Goal: Check status: Check status

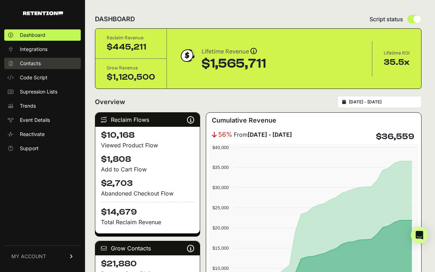
click at [57, 63] on link "Contacts" at bounding box center [42, 63] width 77 height 11
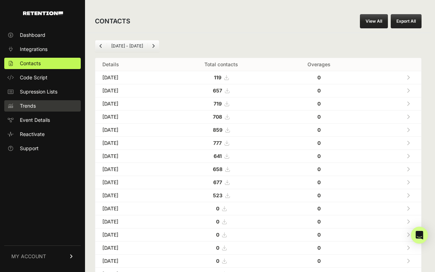
click at [50, 105] on link "Trends" at bounding box center [42, 105] width 77 height 11
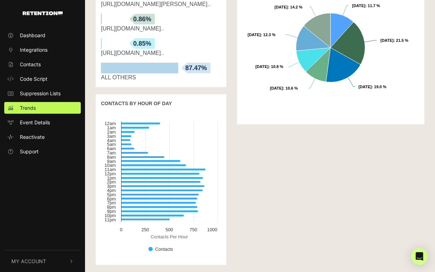
scroll to position [447, 0]
click at [57, 126] on link "Event Details" at bounding box center [42, 123] width 77 height 12
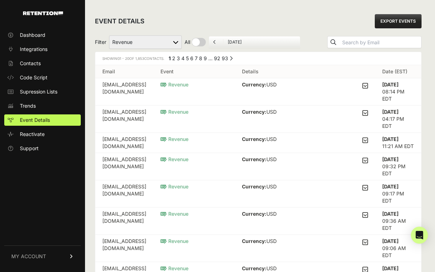
click at [54, 258] on link "MY ACCOUNT" at bounding box center [42, 257] width 77 height 22
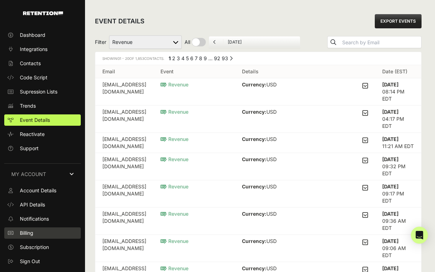
click at [43, 232] on link "Billing" at bounding box center [42, 233] width 77 height 11
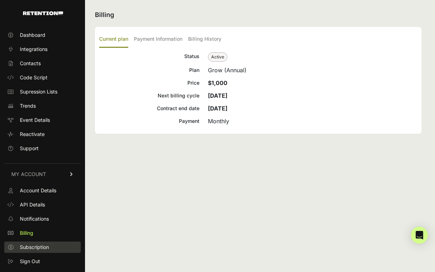
click at [44, 245] on span "Subscription" at bounding box center [34, 247] width 29 height 7
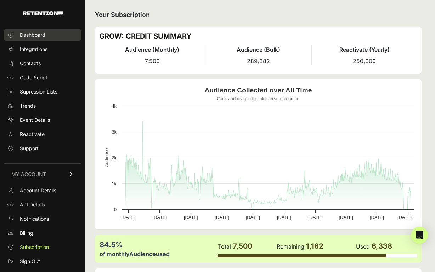
click at [41, 34] on span "Dashboard" at bounding box center [33, 35] width 26 height 7
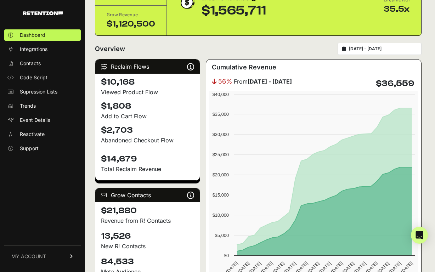
scroll to position [49, 0]
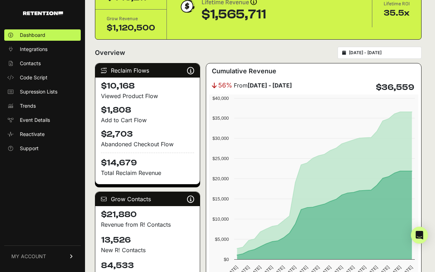
type input "2025-09-09"
type input "2025-10-09"
click at [367, 54] on input "2025-09-09 - 2025-10-09" at bounding box center [383, 53] width 68 height 6
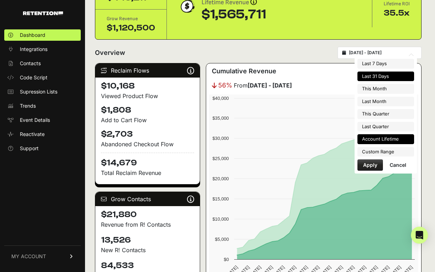
type input "2025-10-01"
type input "2025-10-31"
type input "2025-09-09"
type input "2025-10-09"
type input "2025-10-01"
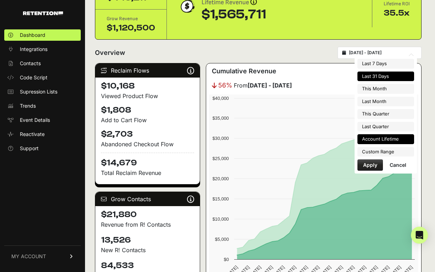
type input "2025-12-31"
type input "2025-09-09"
type input "2025-10-09"
click at [389, 153] on li "Custom Range" at bounding box center [386, 152] width 57 height 10
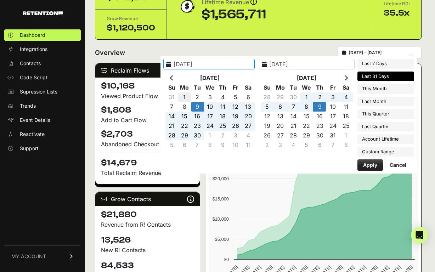
type input "2025-09-01"
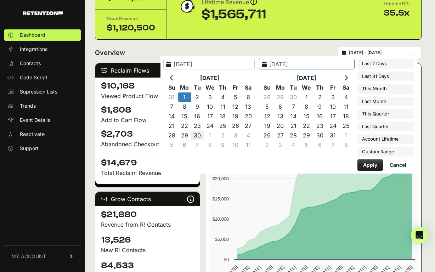
type input "2025-09-30"
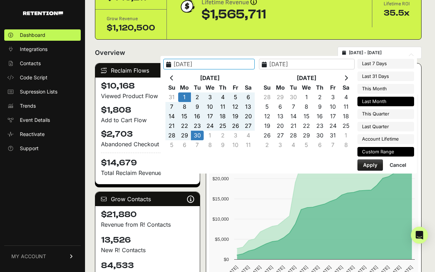
type input "2025-09-01"
click at [368, 165] on button "Apply" at bounding box center [371, 165] width 26 height 11
type input "2025-09-01 - 2025-09-30"
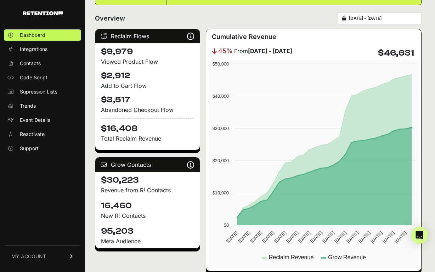
scroll to position [85, 0]
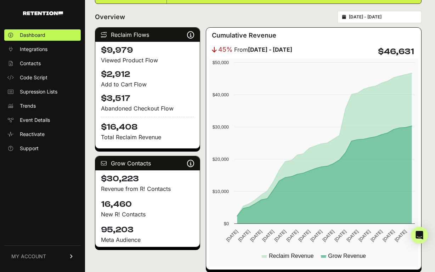
click at [34, 257] on span "MY ACCOUNT" at bounding box center [28, 256] width 35 height 7
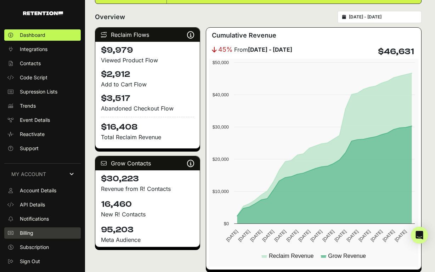
click at [35, 235] on link "Billing" at bounding box center [42, 233] width 77 height 11
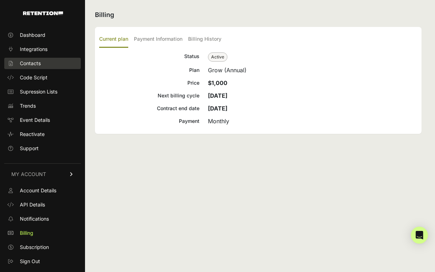
click at [44, 63] on link "Contacts" at bounding box center [42, 63] width 77 height 11
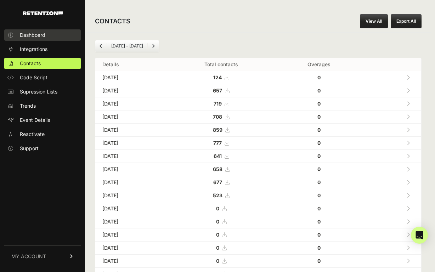
click at [48, 38] on link "Dashboard" at bounding box center [42, 34] width 77 height 11
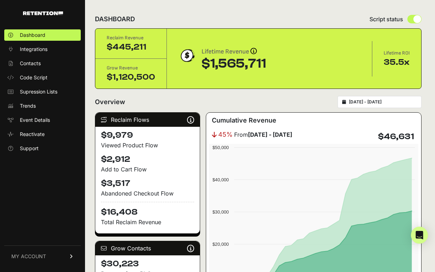
click at [362, 100] on input "2025-09-01 - 2025-09-30" at bounding box center [383, 102] width 68 height 6
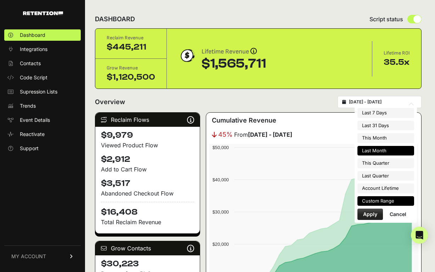
click at [378, 200] on li "Custom Range" at bounding box center [386, 201] width 57 height 10
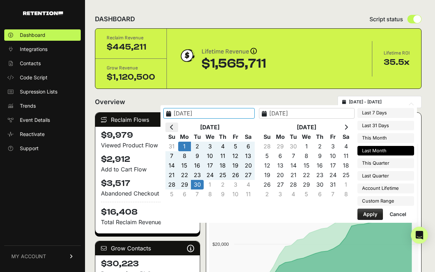
click at [178, 124] on th at bounding box center [172, 128] width 13 height 10
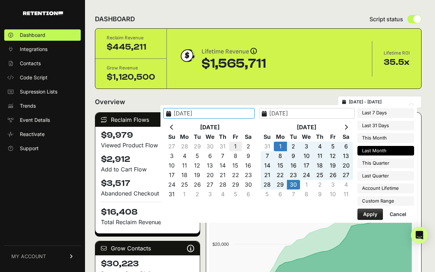
type input "[DATE]"
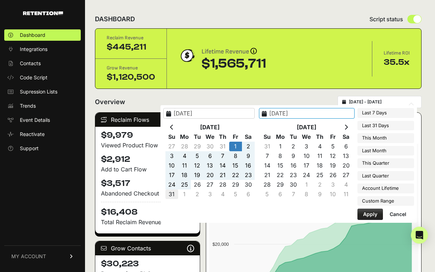
type input "[DATE]"
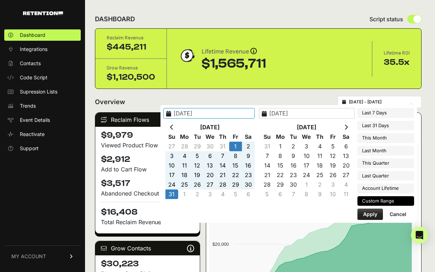
type input "[DATE]"
click at [376, 215] on button "Apply" at bounding box center [371, 214] width 26 height 11
type input "[DATE] - [DATE]"
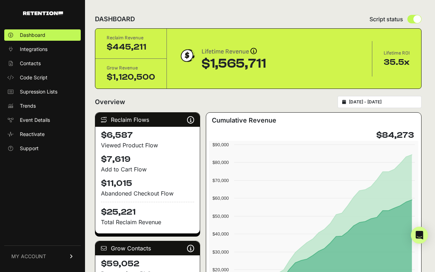
click at [380, 105] on div "[DATE] - [DATE]" at bounding box center [380, 102] width 84 height 12
type input "[DATE]"
click at [377, 102] on input "[DATE] - [DATE]" at bounding box center [383, 102] width 68 height 6
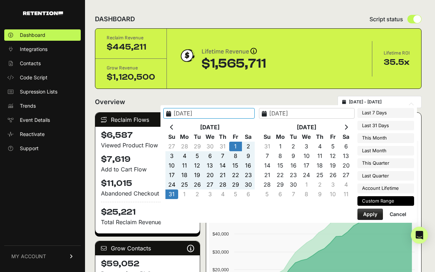
type input "[DATE]"
click at [174, 128] on icon at bounding box center [172, 127] width 4 height 6
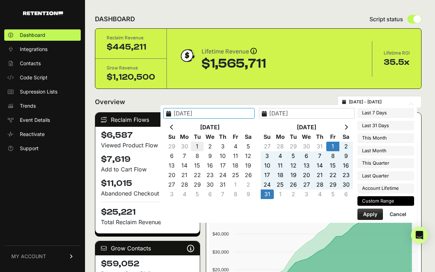
type input "[DATE]"
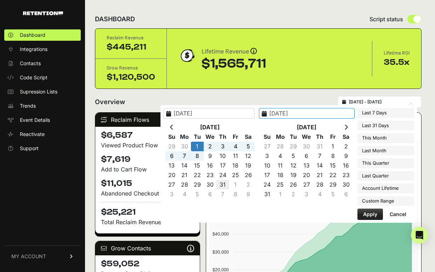
type input "[DATE]"
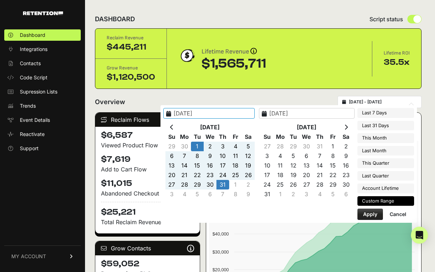
type input "[DATE]"
click at [368, 213] on button "Apply" at bounding box center [371, 214] width 26 height 11
type input "[DATE] - [DATE]"
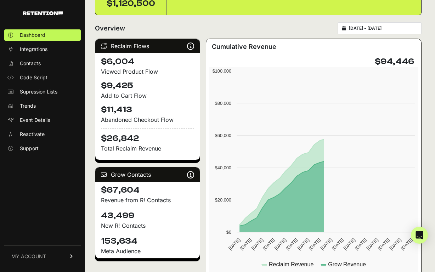
scroll to position [74, 0]
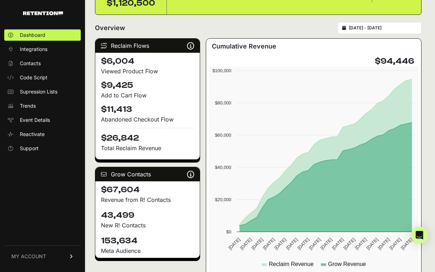
click at [43, 251] on link "MY ACCOUNT" at bounding box center [42, 257] width 77 height 22
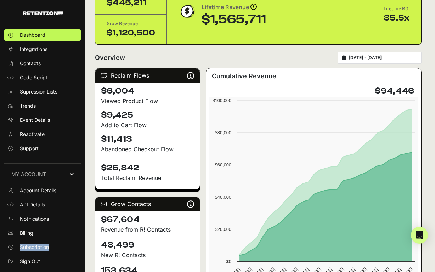
scroll to position [40, 0]
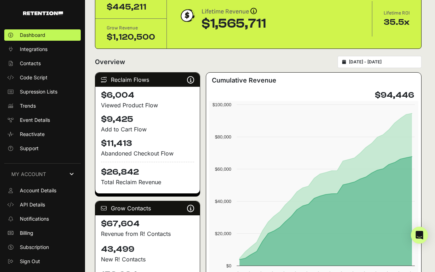
click at [374, 58] on div "[DATE] - [DATE]" at bounding box center [380, 62] width 84 height 12
type input "[DATE]"
type input "2025-07-31"
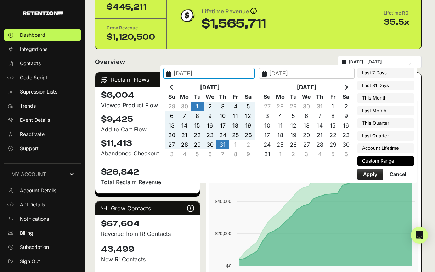
click at [373, 61] on input "2025-07-01 - 2025-07-31" at bounding box center [383, 62] width 68 height 6
type input "2025-10-03"
type input "2025-10-09"
type input "2025-07-01"
type input "2025-07-31"
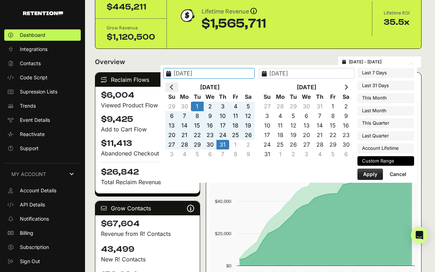
click at [174, 86] on icon at bounding box center [172, 87] width 4 height 6
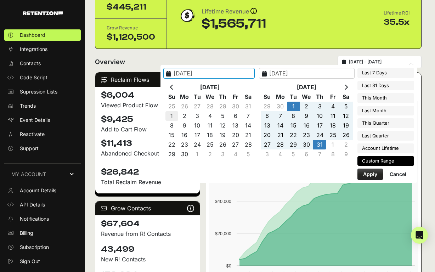
type input "2025-06-01"
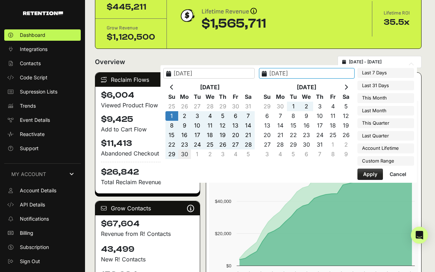
type input "2025-06-30"
type input "2025-06-01"
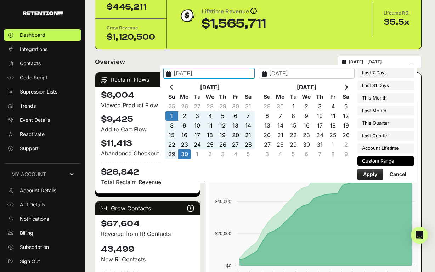
click at [372, 176] on button "Apply" at bounding box center [371, 174] width 26 height 11
type input "2025-06-01 - 2025-06-30"
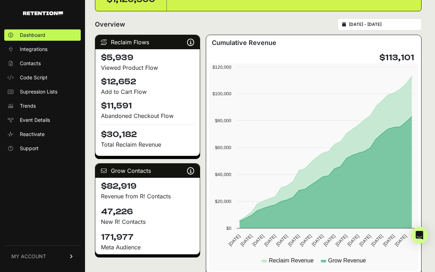
scroll to position [59, 0]
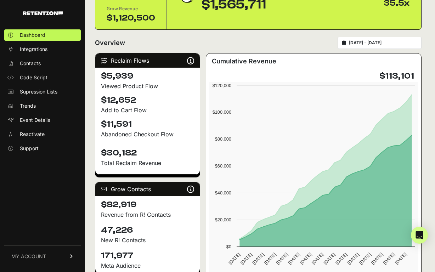
type input "2025-06-01"
type input "2025-06-30"
click at [362, 45] on input "2025-06-01 - 2025-06-30" at bounding box center [383, 43] width 68 height 6
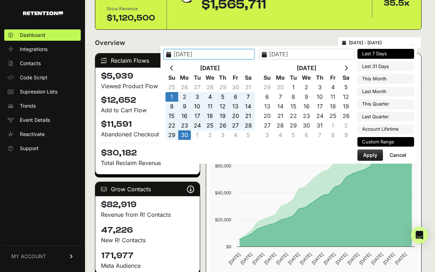
type input "[DATE]"
type input "2025-06-01"
type input "2025-06-30"
click at [178, 64] on th at bounding box center [172, 68] width 13 height 10
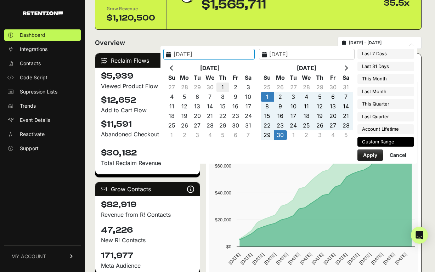
type input "2025-05-01"
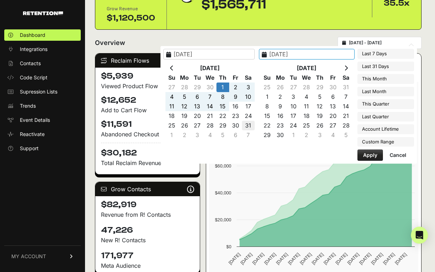
type input "2025-05-31"
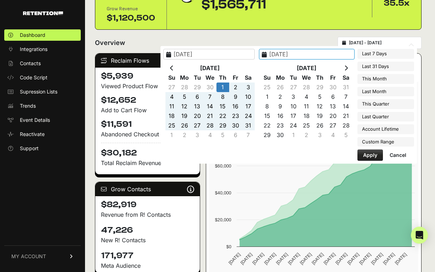
type input "2025-05-01"
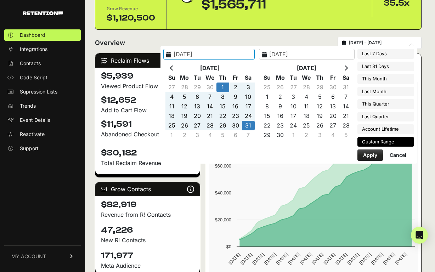
click at [370, 155] on button "Apply" at bounding box center [371, 155] width 26 height 11
type input "2025-05-01 - 2025-05-31"
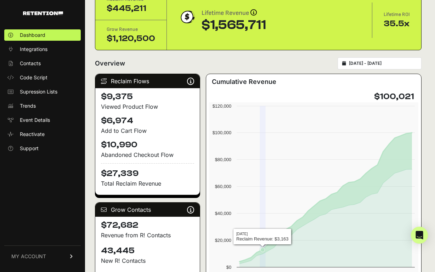
scroll to position [37, 0]
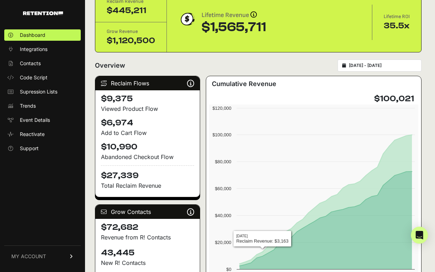
click at [368, 61] on div "[DATE] - [DATE]" at bounding box center [380, 66] width 84 height 12
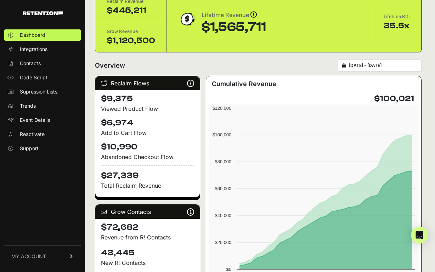
type input "[DATE]"
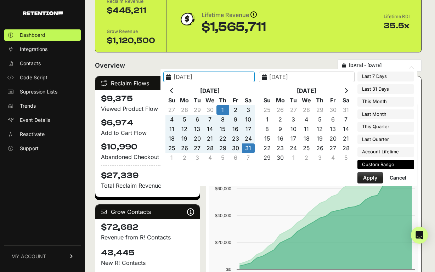
click at [371, 65] on input "[DATE] - [DATE]" at bounding box center [383, 66] width 68 height 6
click at [178, 88] on th at bounding box center [172, 91] width 13 height 10
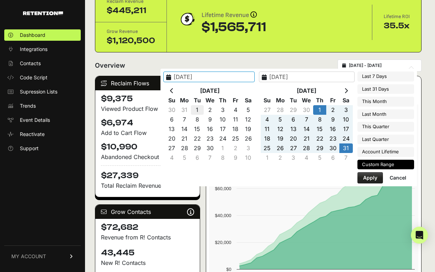
type input "[DATE]"
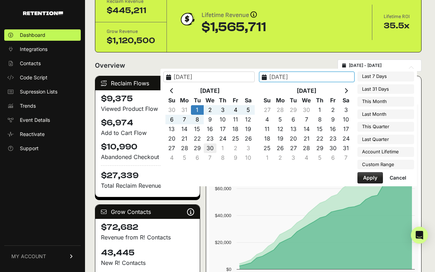
type input "[DATE]"
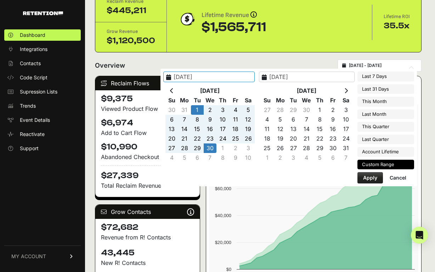
type input "[DATE]"
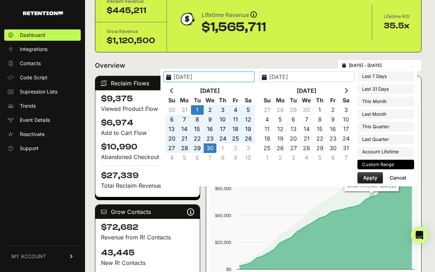
click at [369, 178] on button "Apply" at bounding box center [371, 177] width 26 height 11
type input "[DATE] - [DATE]"
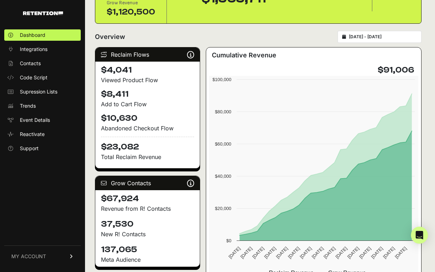
scroll to position [66, 0]
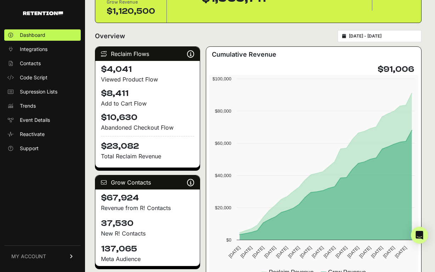
type input "[DATE]"
click at [361, 38] on input "[DATE] - [DATE]" at bounding box center [383, 36] width 68 height 6
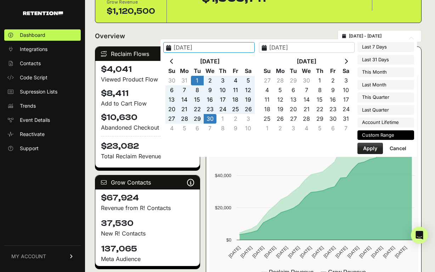
type input "[DATE]"
click at [178, 59] on th at bounding box center [172, 62] width 13 height 10
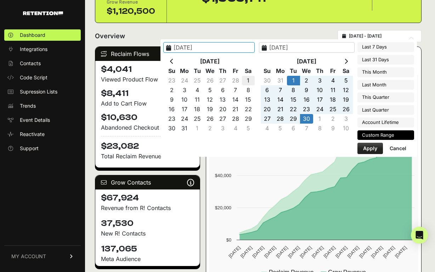
type input "[DATE]"
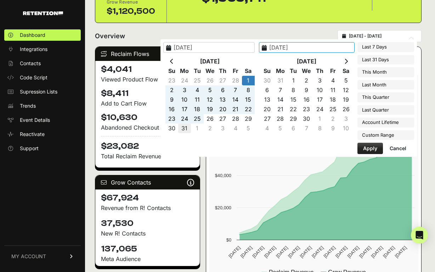
type input "[DATE]"
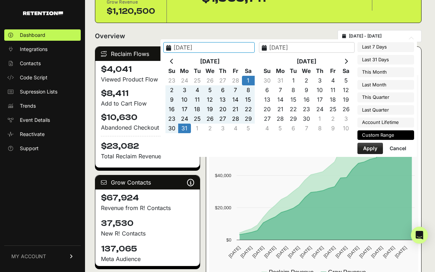
type input "[DATE]"
click at [375, 146] on button "Apply" at bounding box center [371, 148] width 26 height 11
type input "[DATE] - [DATE]"
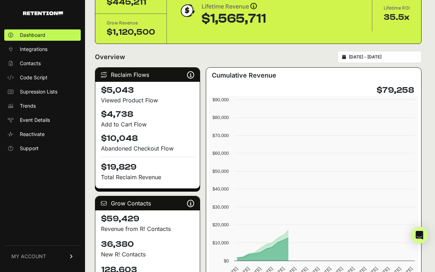
scroll to position [51, 0]
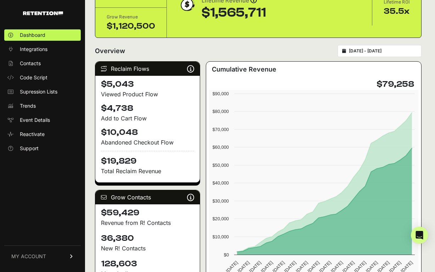
type input "[DATE]"
click at [374, 52] on input "[DATE] - [DATE]" at bounding box center [383, 51] width 68 height 6
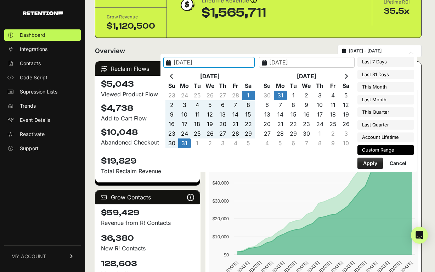
type input "[DATE]"
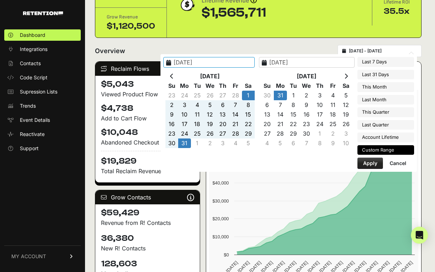
type input "[DATE]"
click at [174, 77] on icon at bounding box center [172, 76] width 4 height 6
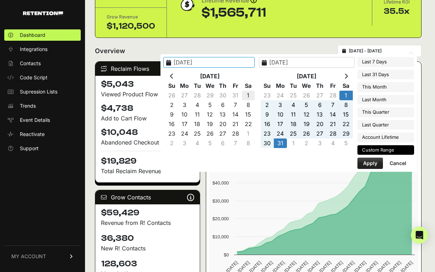
type input "[DATE]"
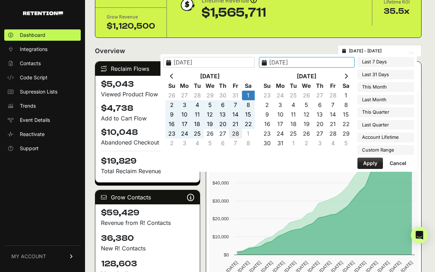
type input "[DATE]"
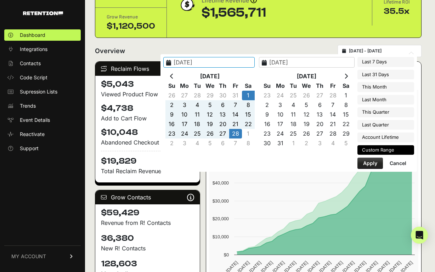
type input "[DATE]"
click at [372, 164] on button "Apply" at bounding box center [371, 163] width 26 height 11
type input "[DATE] - [DATE]"
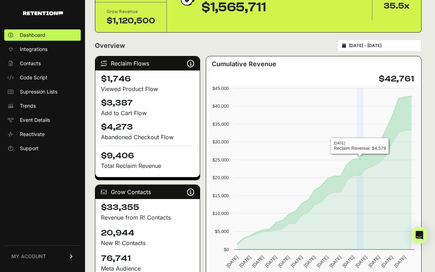
scroll to position [52, 0]
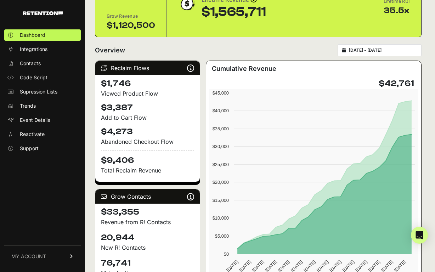
type input "2025-02-01"
type input "2025-02-28"
click at [361, 51] on input "2025-02-01 - 2025-02-28" at bounding box center [383, 51] width 68 height 6
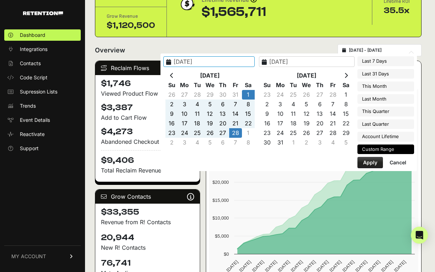
type input "2025-10-03"
type input "2025-10-09"
type input "2025-02-01"
type input "2025-02-28"
click at [178, 75] on th at bounding box center [172, 76] width 13 height 10
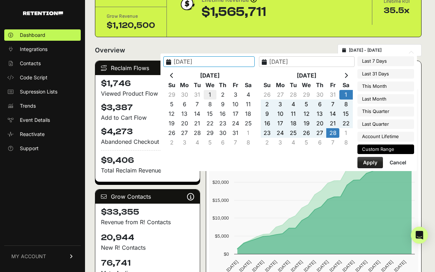
type input "2025-01-01"
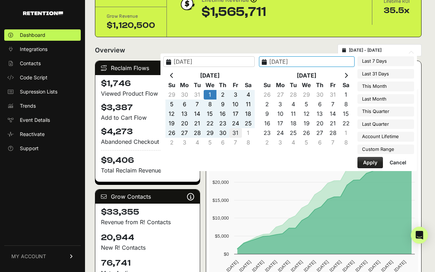
type input "2025-01-31"
type input "2025-01-01"
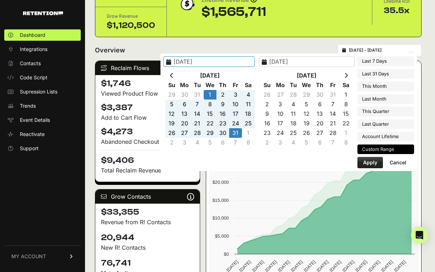
click at [370, 164] on button "Apply" at bounding box center [371, 162] width 26 height 11
type input "[DATE] - [DATE]"
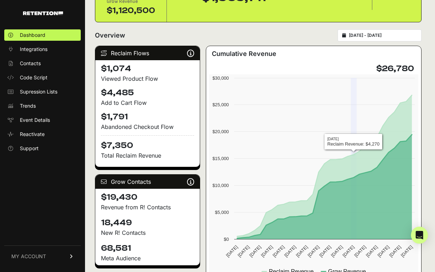
scroll to position [68, 0]
